Goal: Information Seeking & Learning: Learn about a topic

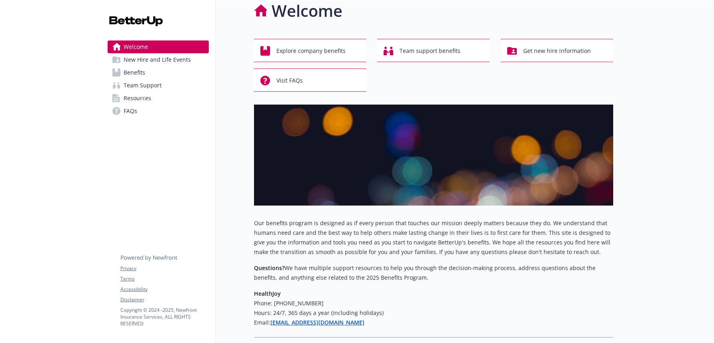
scroll to position [13, 0]
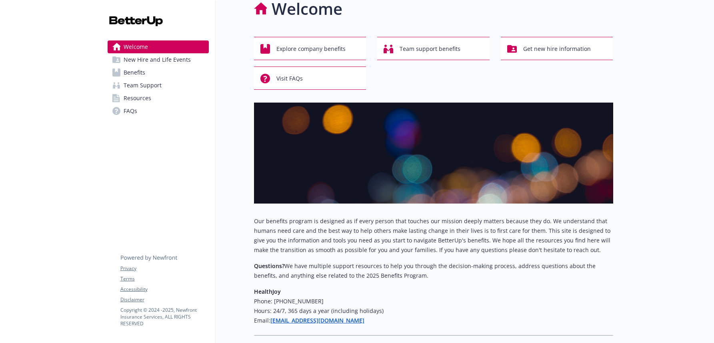
click at [163, 76] on link "Benefits" at bounding box center [158, 72] width 101 height 13
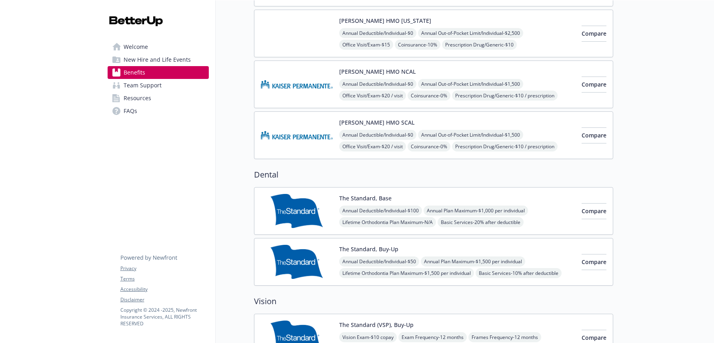
scroll to position [316, 0]
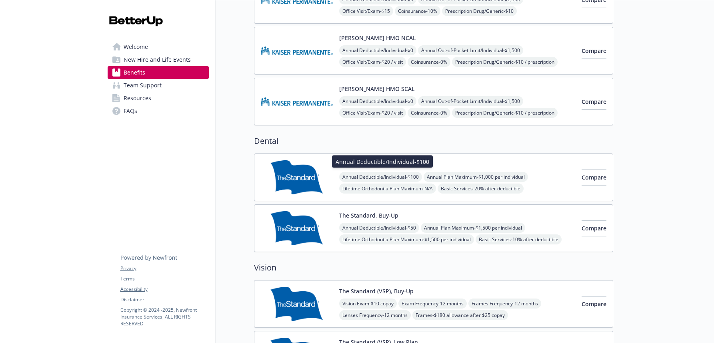
click at [422, 172] on span "Annual Deductible/Individual - $100" at bounding box center [380, 177] width 83 height 10
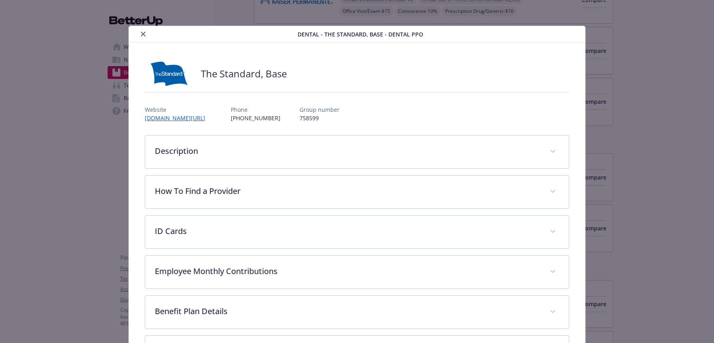
scroll to position [24, 0]
